Goal: Transaction & Acquisition: Purchase product/service

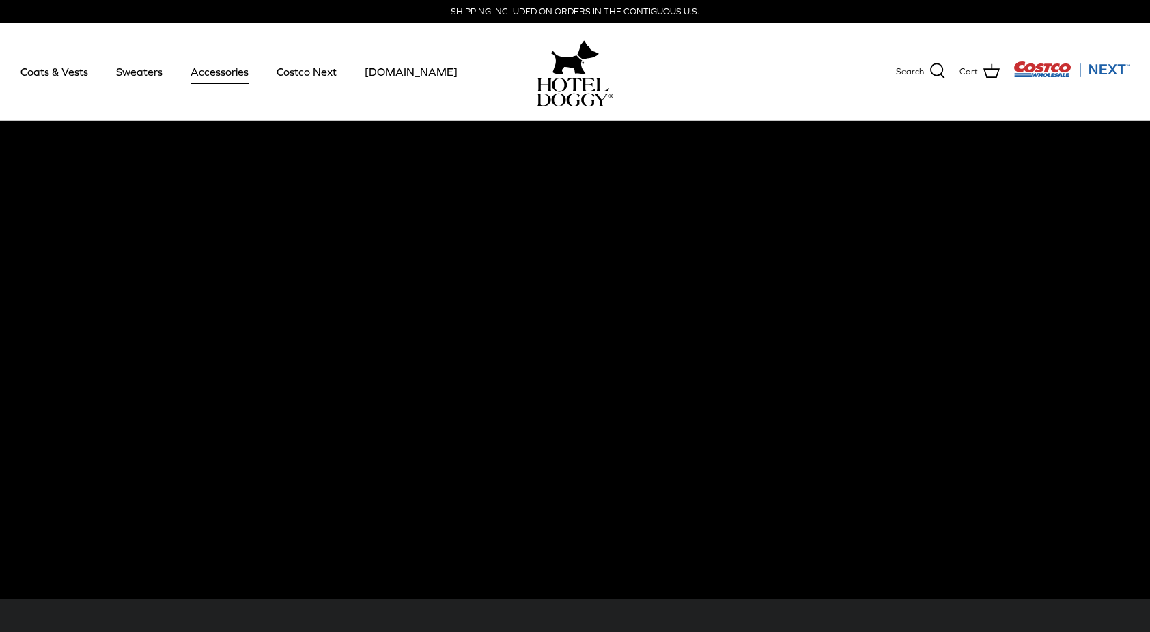
click at [233, 79] on link "Accessories" at bounding box center [219, 71] width 83 height 46
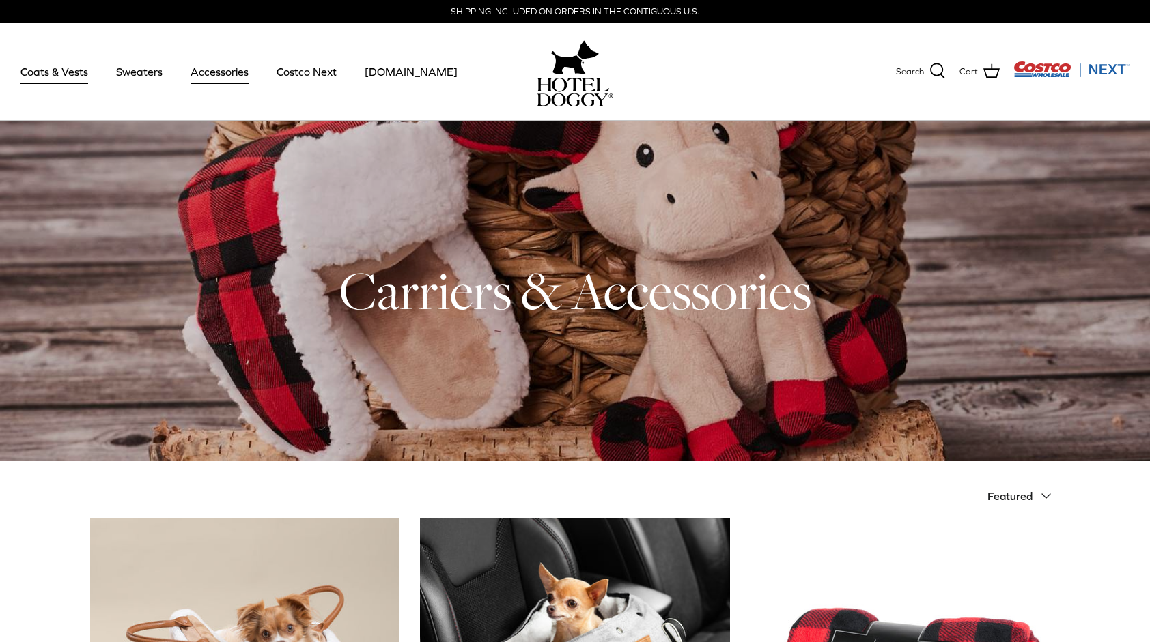
click at [41, 76] on link "Coats & Vests" at bounding box center [54, 71] width 92 height 46
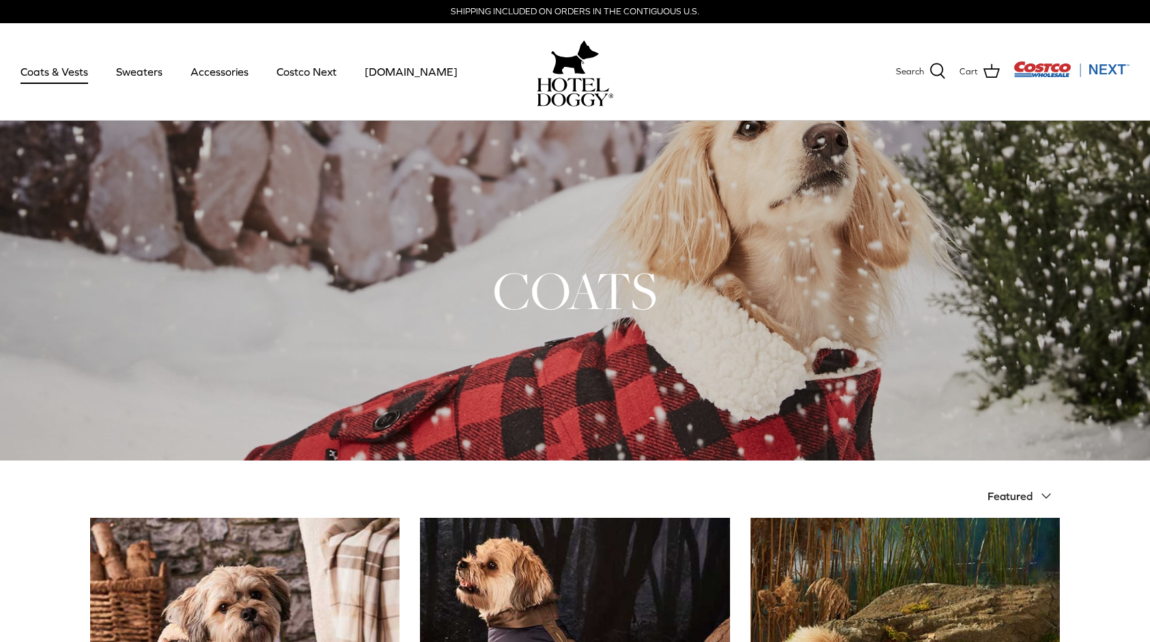
drag, startPoint x: 1149, startPoint y: 105, endPoint x: 1162, endPoint y: 108, distance: 13.3
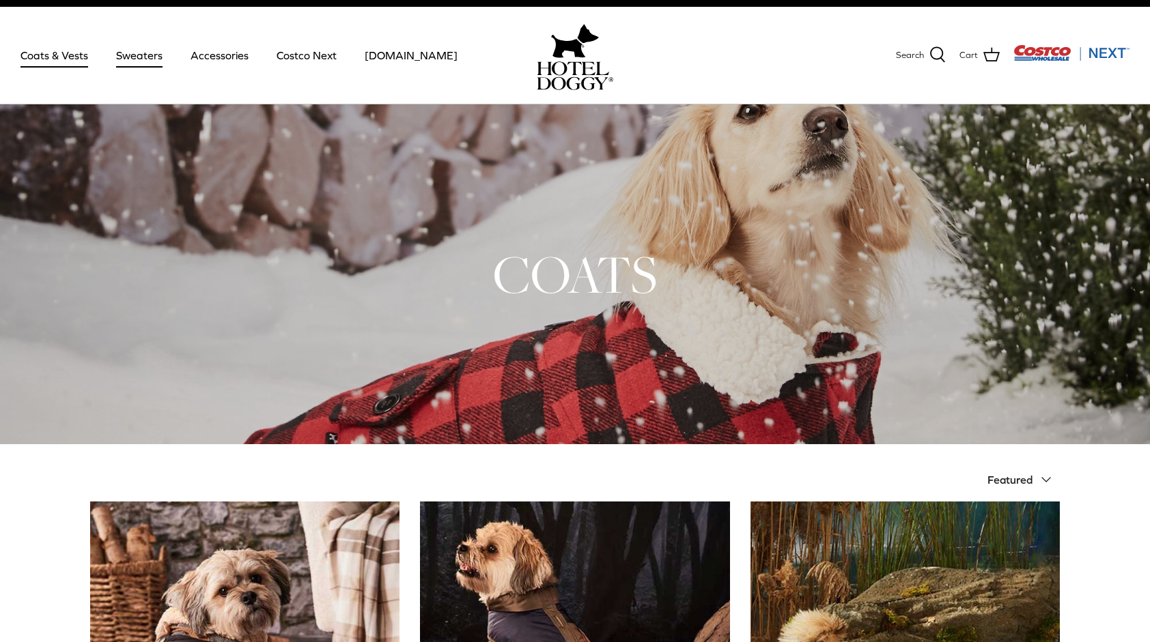
click at [139, 58] on link "Sweaters" at bounding box center [139, 55] width 71 height 46
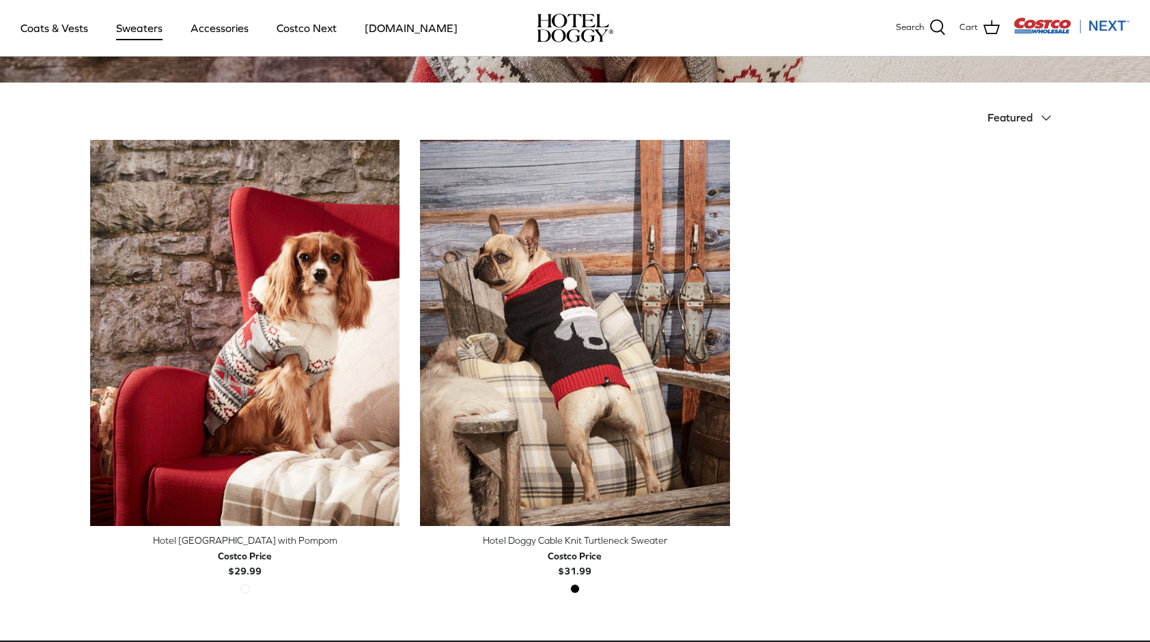
scroll to position [280, 0]
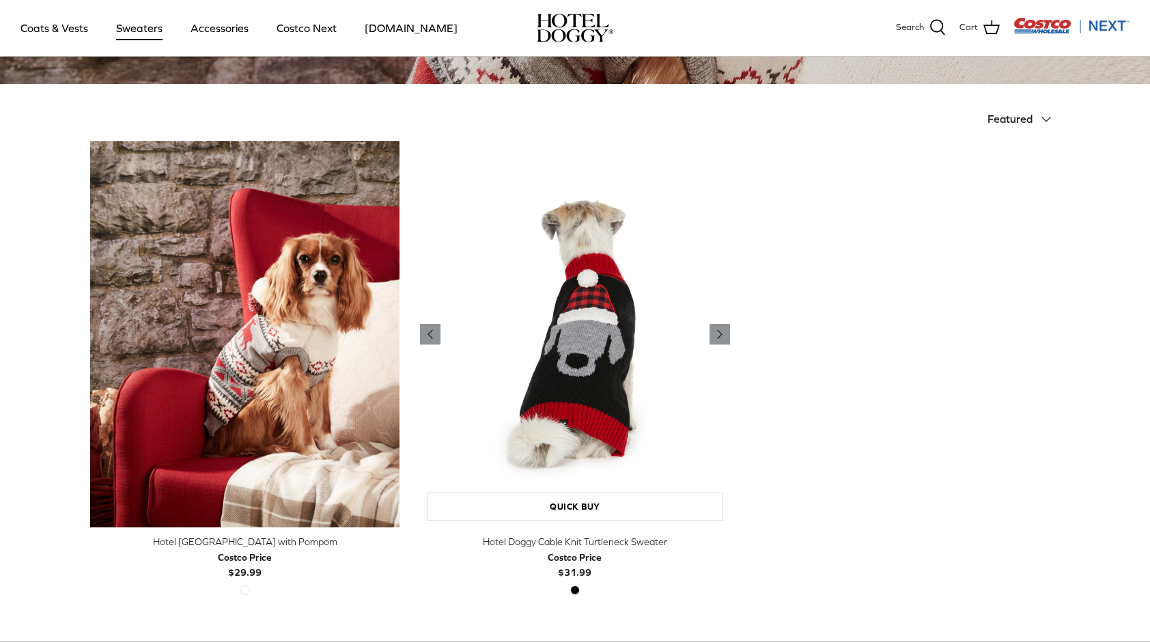
click at [614, 397] on img "Hotel Doggy Cable Knit Turtleneck Sweater" at bounding box center [574, 334] width 309 height 387
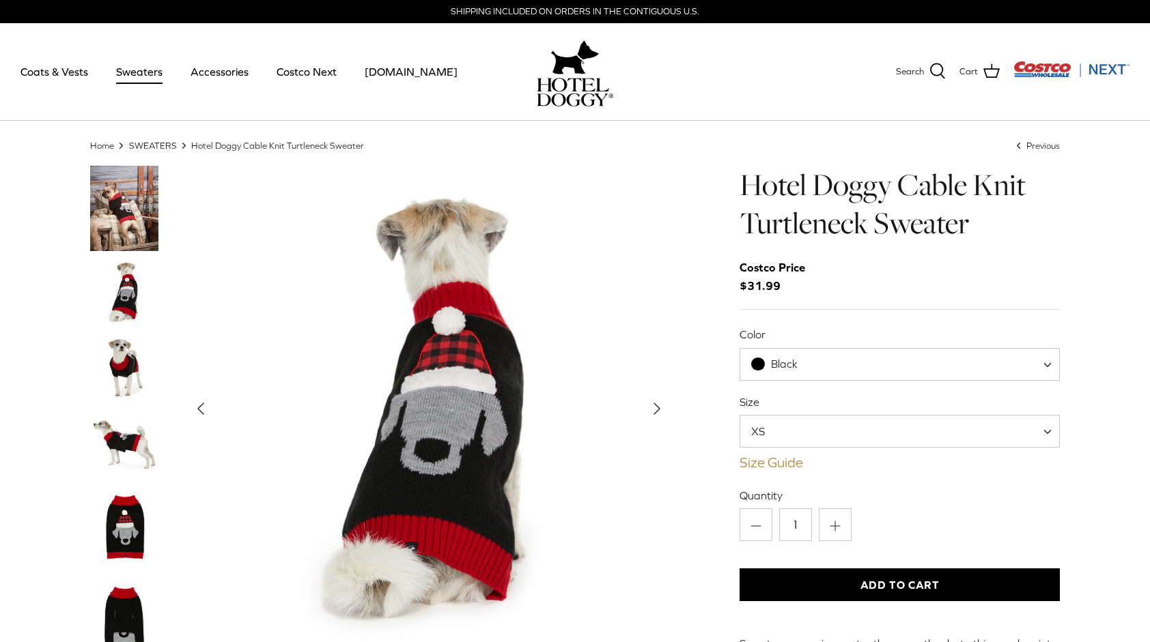
click at [759, 459] on link "Size Guide" at bounding box center [899, 463] width 320 height 16
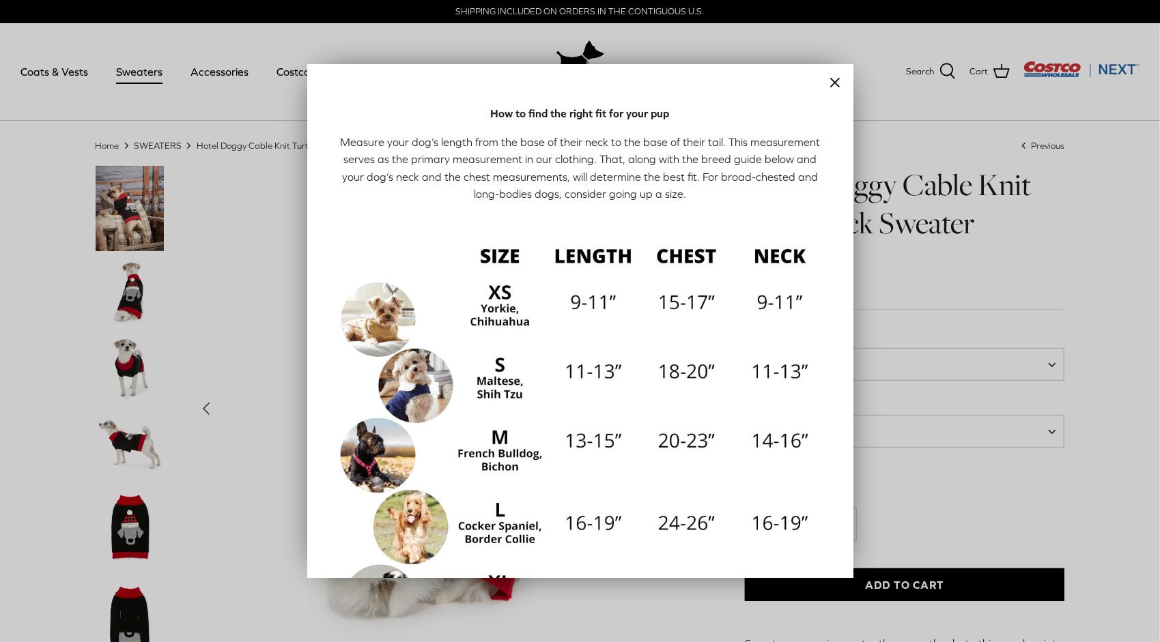
click at [831, 85] on line "Close" at bounding box center [835, 83] width 8 height 8
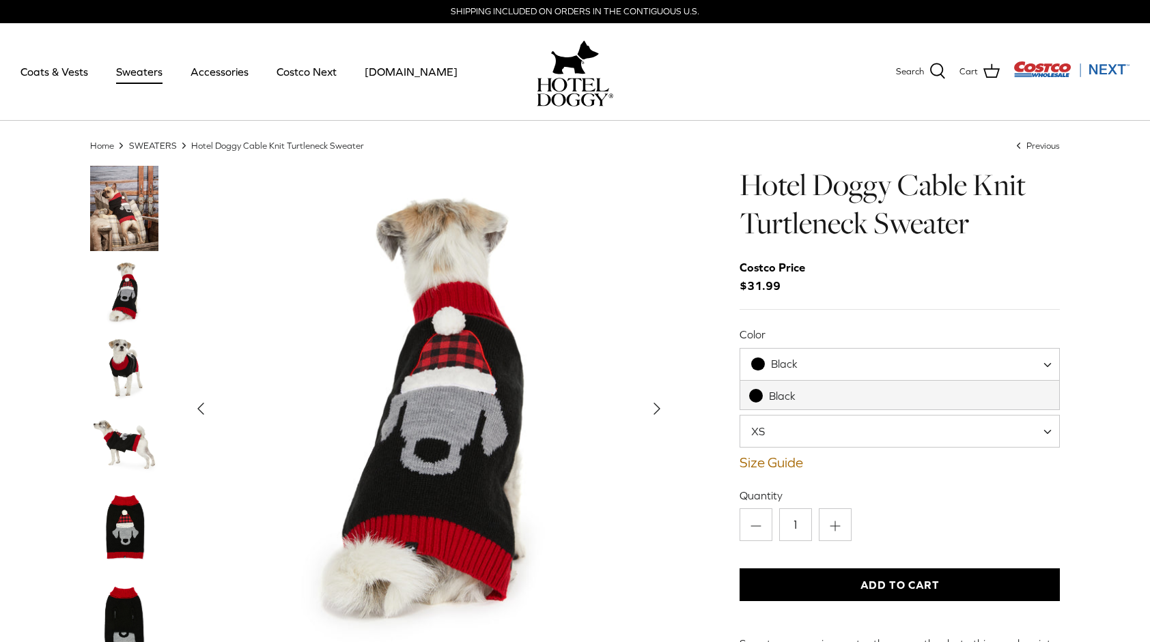
click at [774, 362] on span "Black" at bounding box center [784, 364] width 27 height 12
click at [770, 433] on span "XS" at bounding box center [766, 431] width 52 height 15
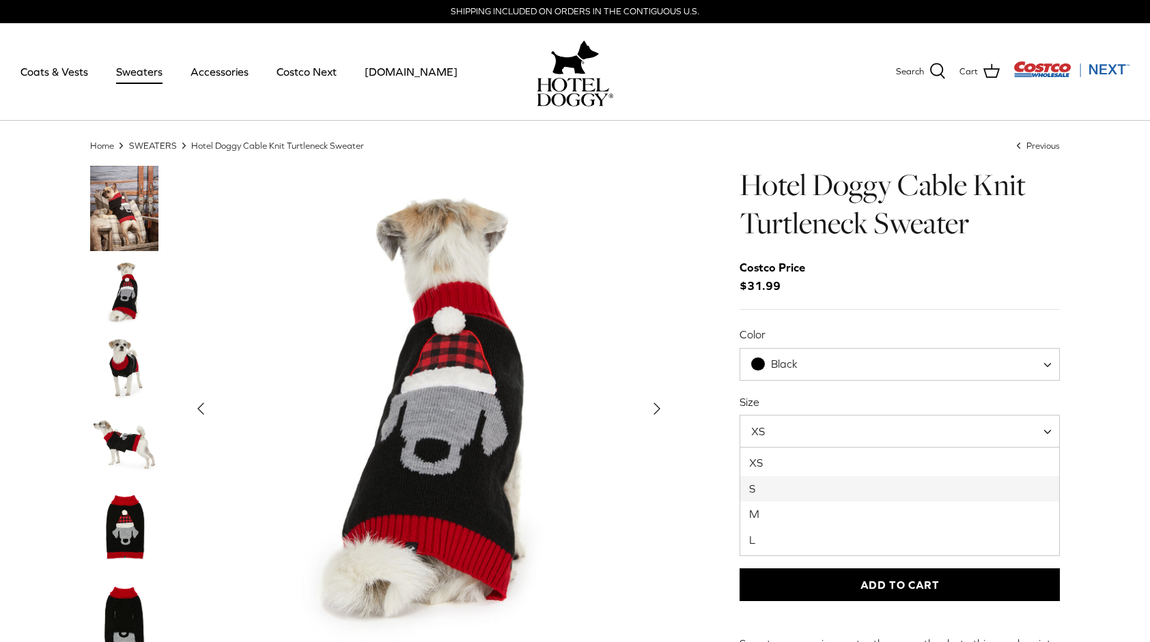
select select "S"
click at [863, 580] on button "Add to Cart" at bounding box center [899, 585] width 320 height 33
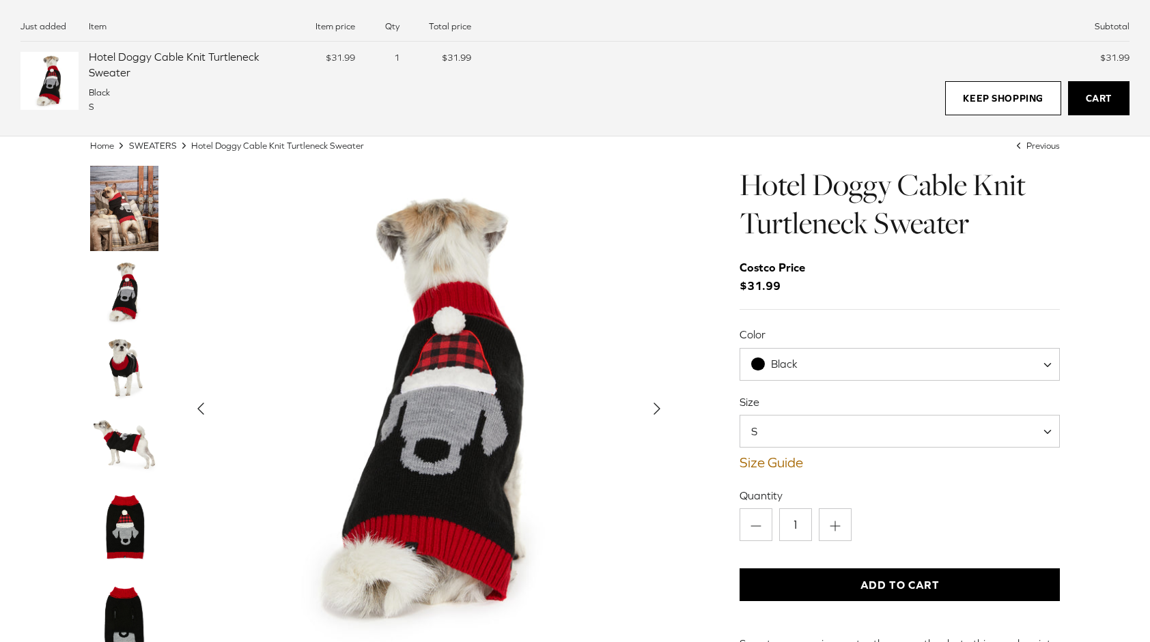
click at [218, 214] on img "Show Gallery" at bounding box center [429, 409] width 486 height 486
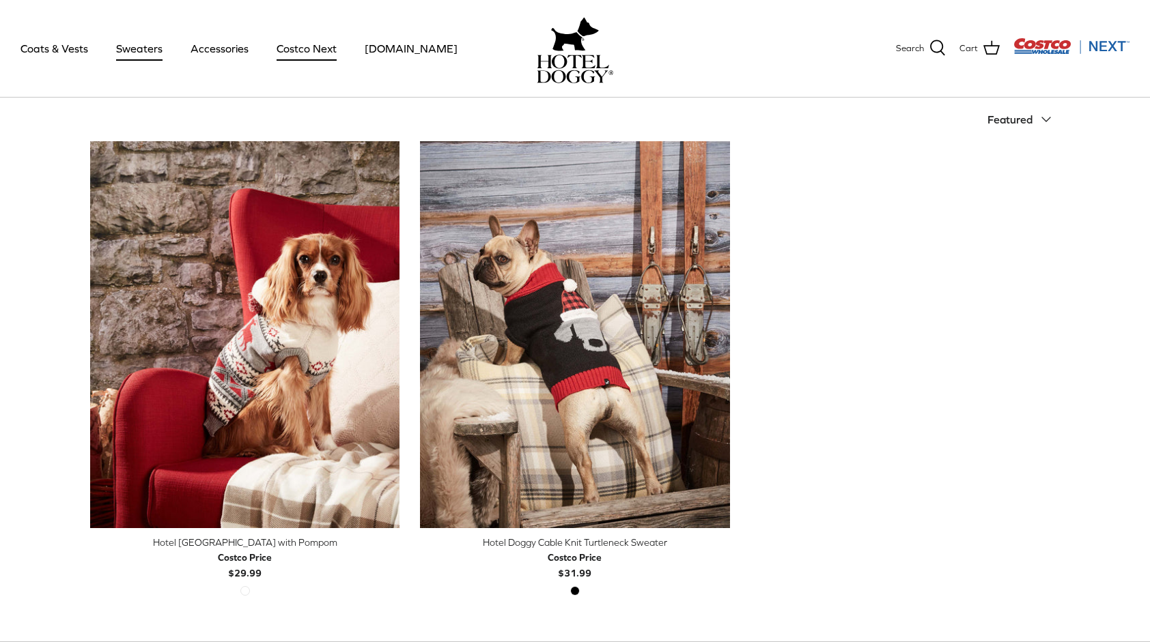
click at [292, 41] on link "Costco Next" at bounding box center [306, 48] width 85 height 46
